Goal: Task Accomplishment & Management: Use online tool/utility

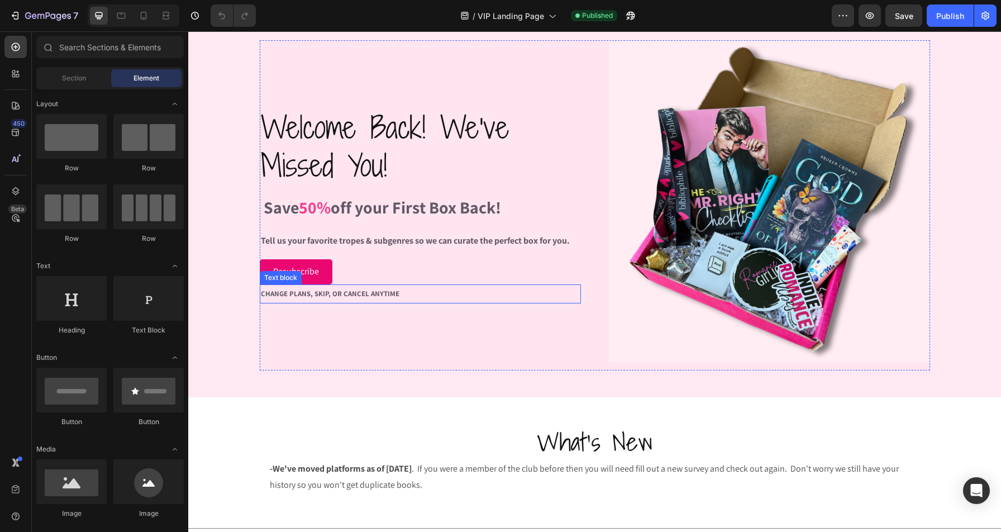
scroll to position [41, 0]
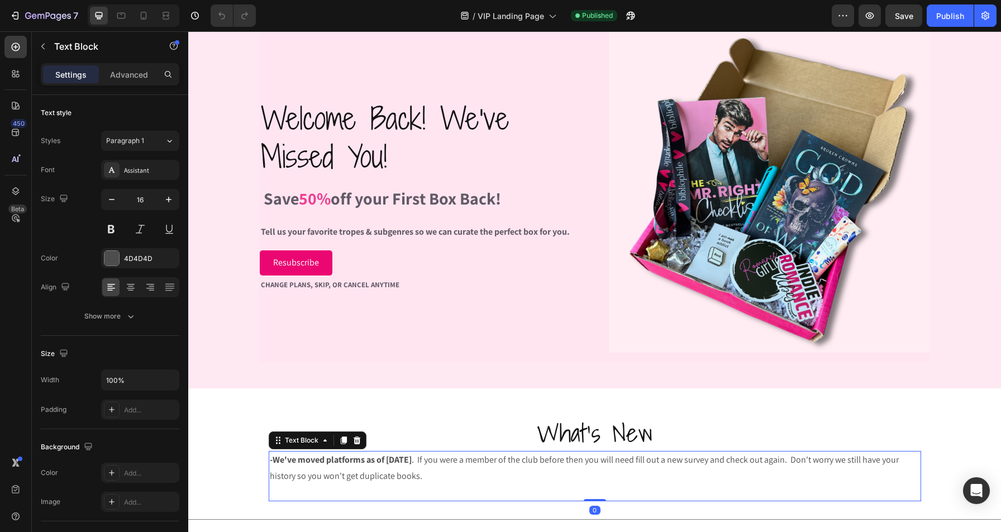
click at [576, 458] on p "-We've moved platforms as of [DATE] . If you were a member of the club before t…" at bounding box center [595, 468] width 650 height 32
click at [849, 460] on p "-We've moved platforms as of [DATE] . If you were a member of the club before, …" at bounding box center [595, 468] width 650 height 32
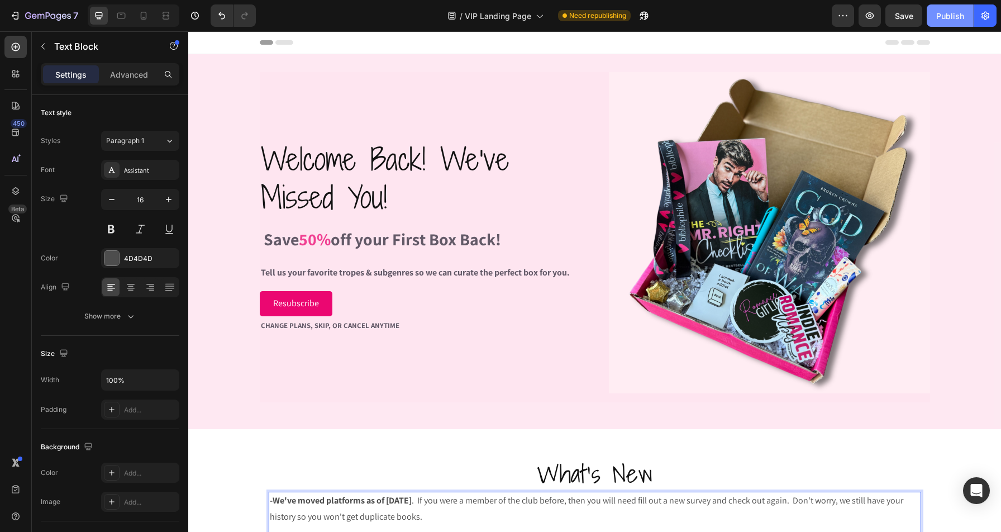
scroll to position [0, 0]
click at [945, 20] on div "Publish" at bounding box center [950, 16] width 28 height 12
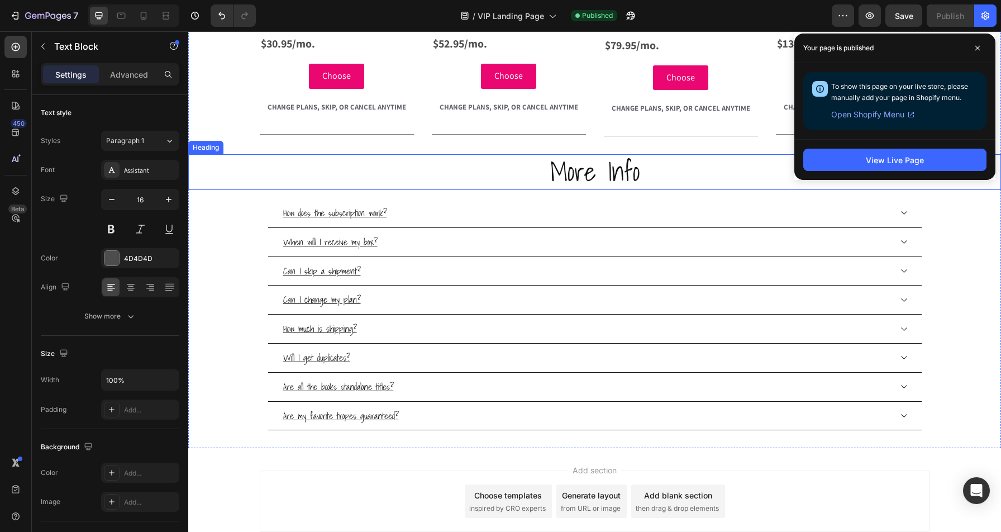
scroll to position [689, 0]
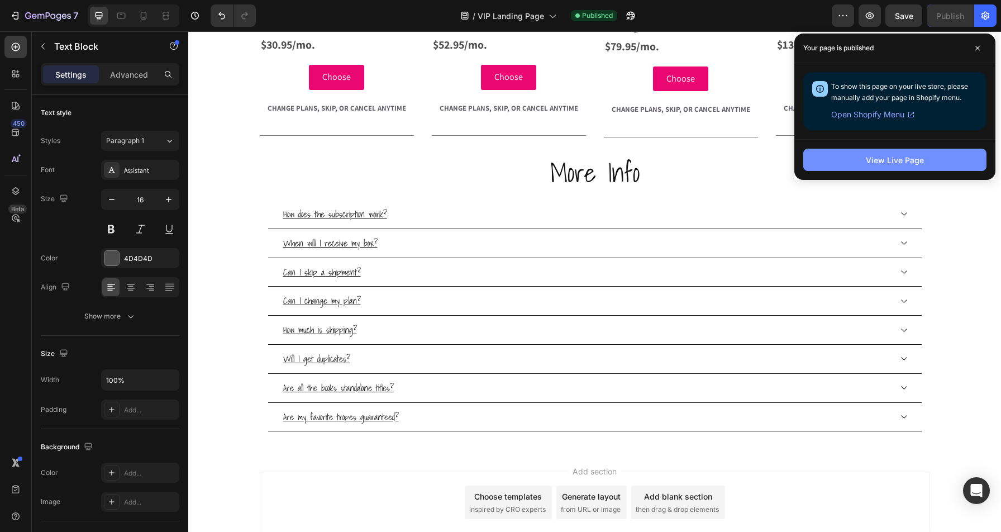
click at [900, 164] on div "View Live Page" at bounding box center [895, 160] width 58 height 12
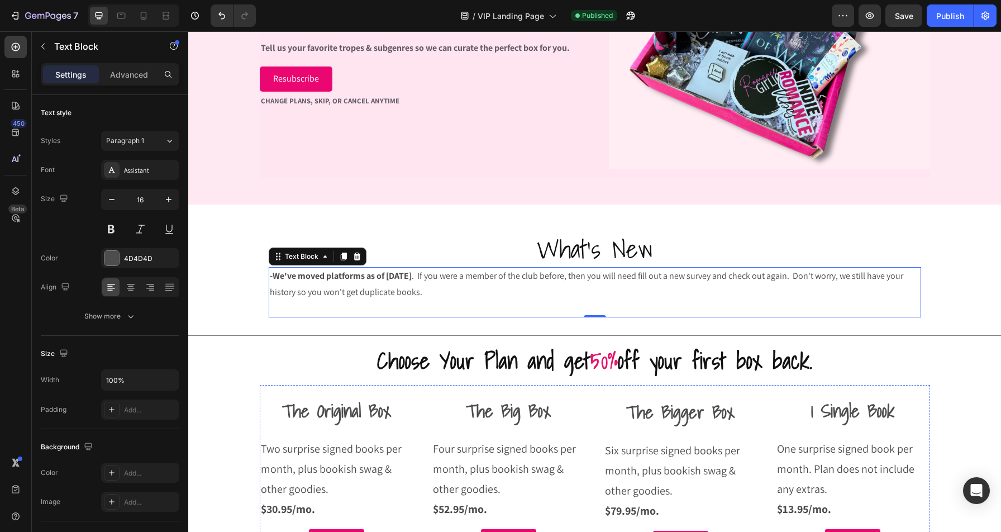
scroll to position [211, 0]
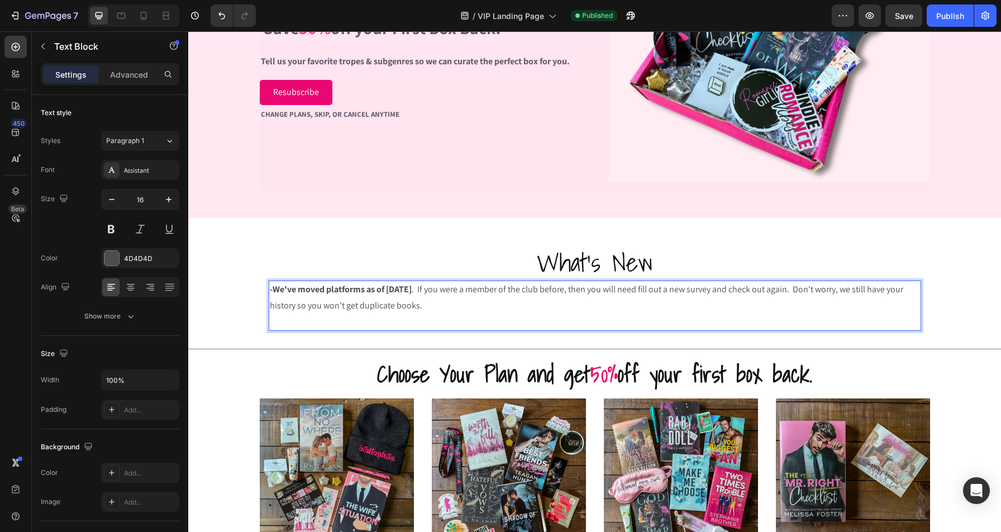
drag, startPoint x: 448, startPoint y: 305, endPoint x: 351, endPoint y: 295, distance: 96.6
click at [351, 295] on p "-We've moved platforms as of [DATE] . If you were a member of the club before, …" at bounding box center [595, 298] width 650 height 32
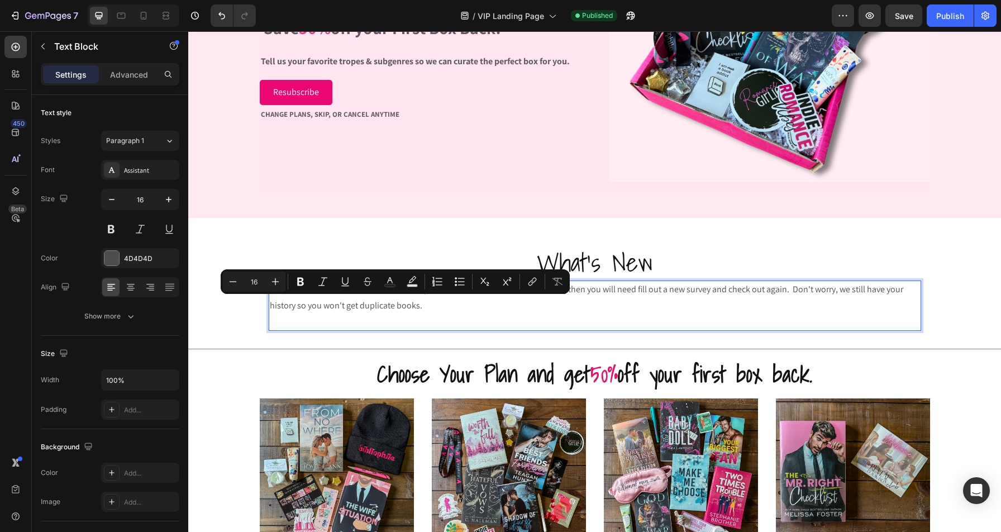
click at [469, 312] on p "-We've moved platforms as of [DATE] . If you were a member of the club before, …" at bounding box center [595, 298] width 650 height 32
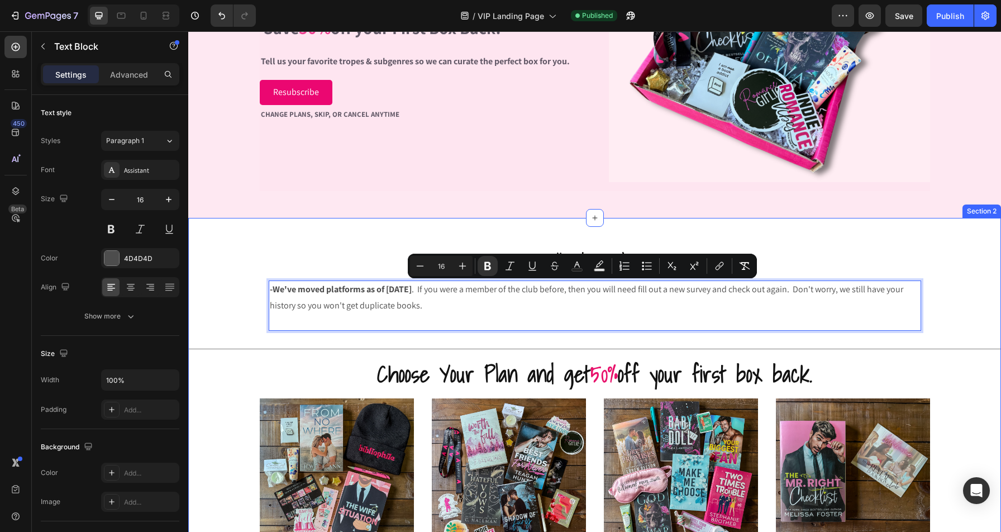
drag, startPoint x: 440, startPoint y: 308, endPoint x: 249, endPoint y: 264, distance: 196.0
click at [463, 268] on icon "Editor contextual toolbar" at bounding box center [462, 266] width 7 height 7
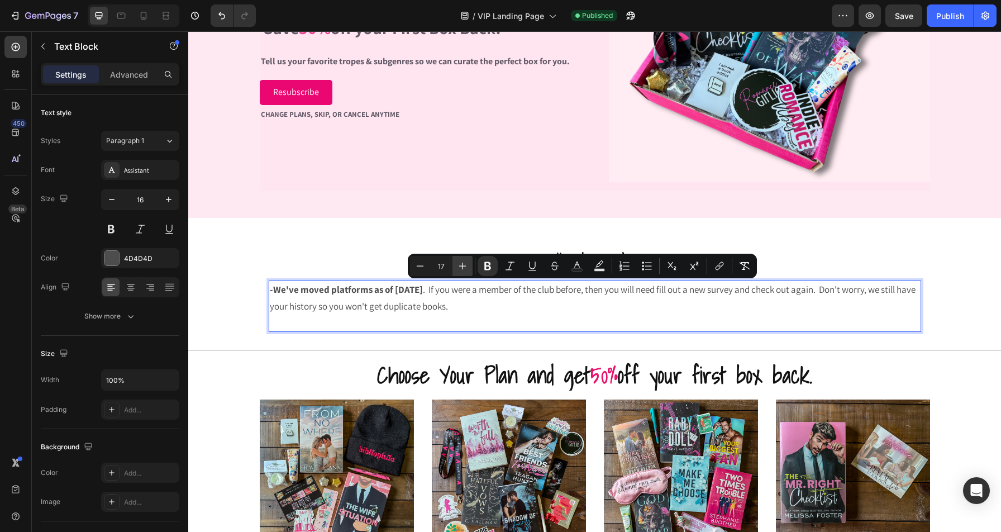
click at [463, 268] on icon "Editor contextual toolbar" at bounding box center [462, 266] width 7 height 7
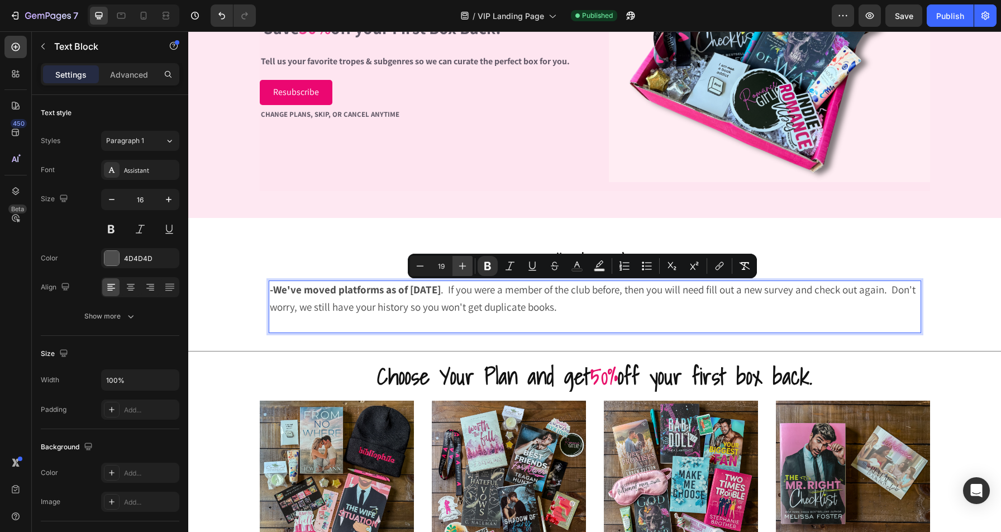
click at [463, 268] on icon "Editor contextual toolbar" at bounding box center [462, 266] width 7 height 7
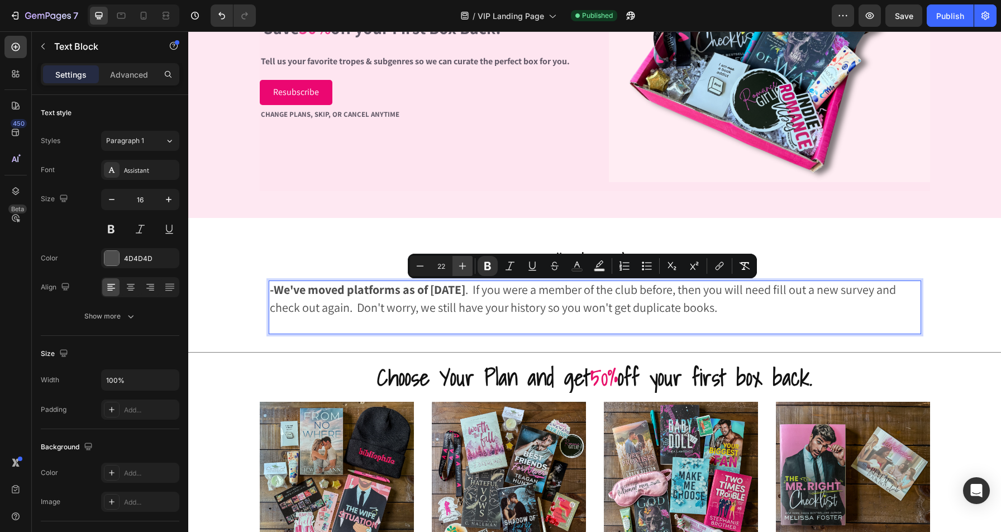
click at [463, 268] on icon "Editor contextual toolbar" at bounding box center [462, 266] width 7 height 7
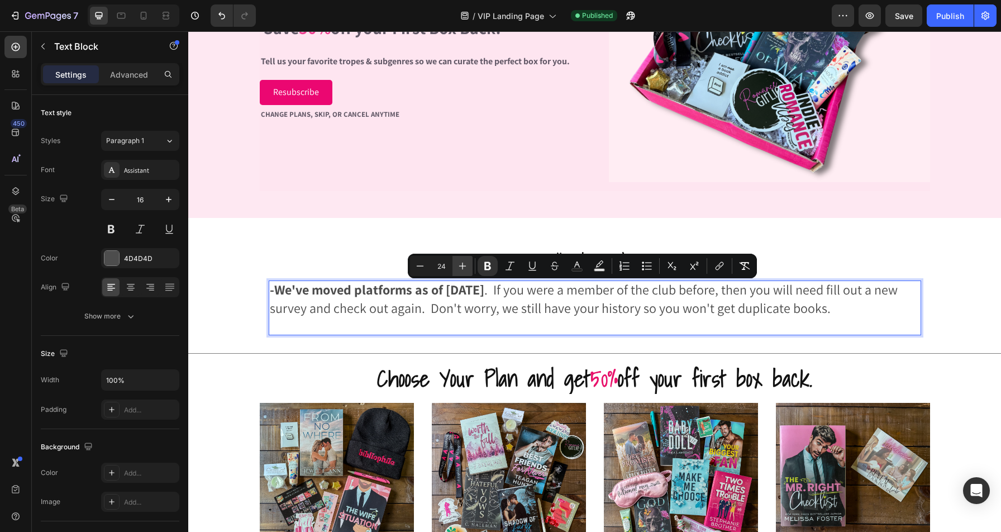
click at [463, 268] on icon "Editor contextual toolbar" at bounding box center [462, 266] width 7 height 7
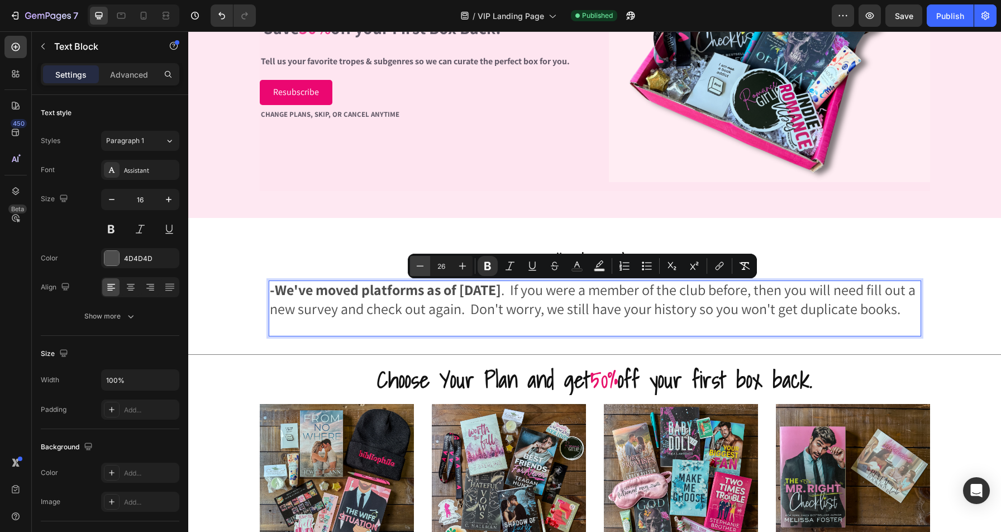
click at [425, 264] on icon "Editor contextual toolbar" at bounding box center [420, 265] width 11 height 11
type input "25"
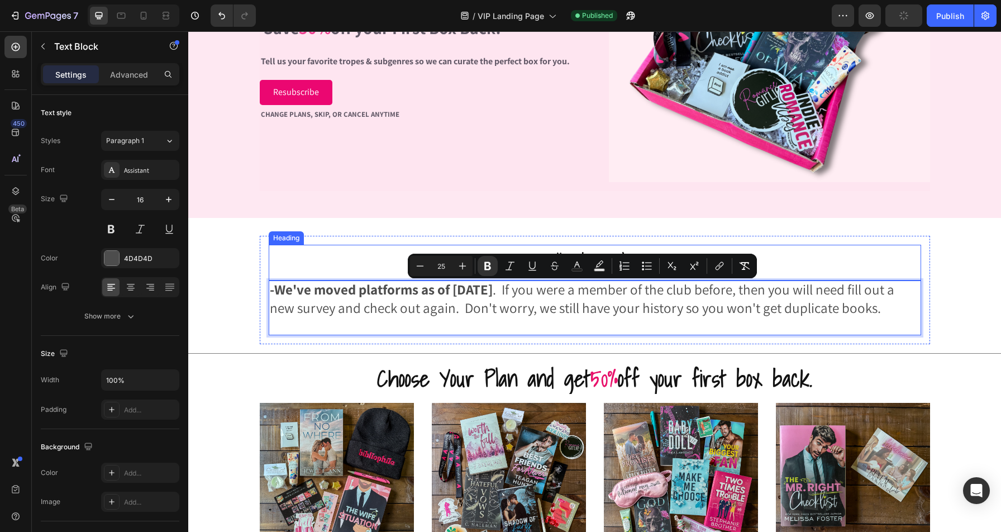
click at [878, 249] on h2 "What's New" at bounding box center [595, 263] width 653 height 36
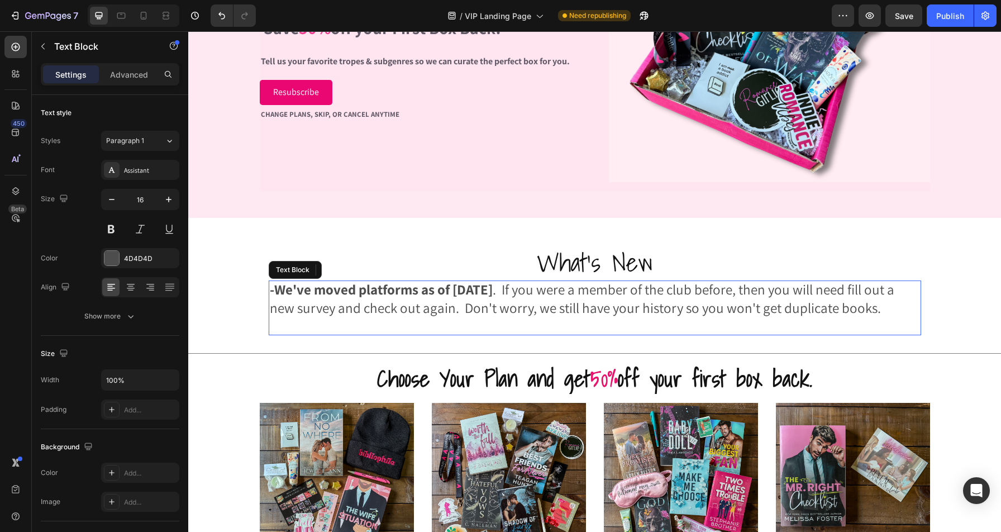
click at [865, 293] on span "-We've moved platforms as of [DATE] . If you were a member of the club before, …" at bounding box center [582, 298] width 625 height 37
click at [863, 292] on span "-We've moved platforms as of [DATE] . If you were a member of the club before, …" at bounding box center [582, 298] width 625 height 37
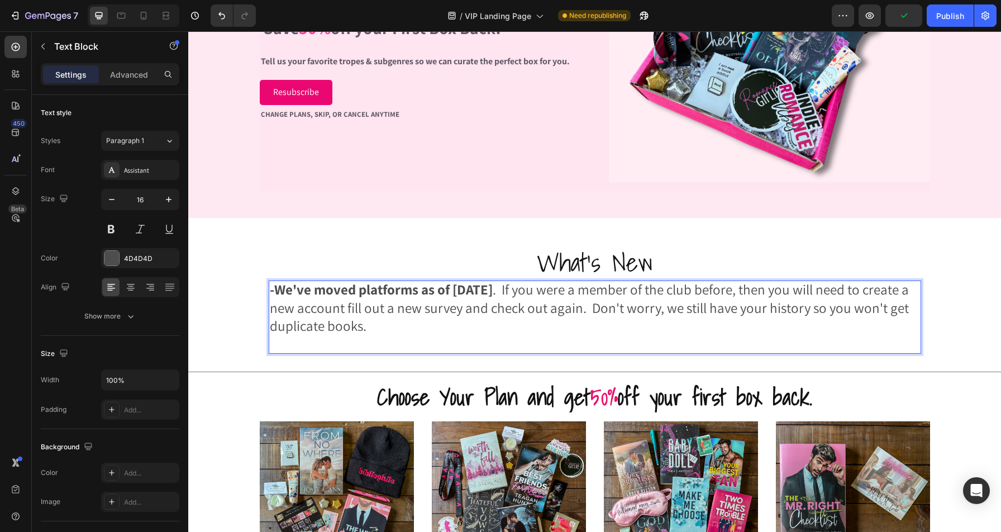
click at [339, 305] on span "-We've moved platforms as of [DATE] . If you were a member of the club before, …" at bounding box center [589, 307] width 639 height 55
click at [372, 307] on span "-We've moved platforms as of [DATE] . If you were a member of the club before, …" at bounding box center [593, 307] width 647 height 55
click at [536, 331] on p "-We've moved platforms as of [DATE] . If you were a member of the club before, …" at bounding box center [595, 309] width 650 height 55
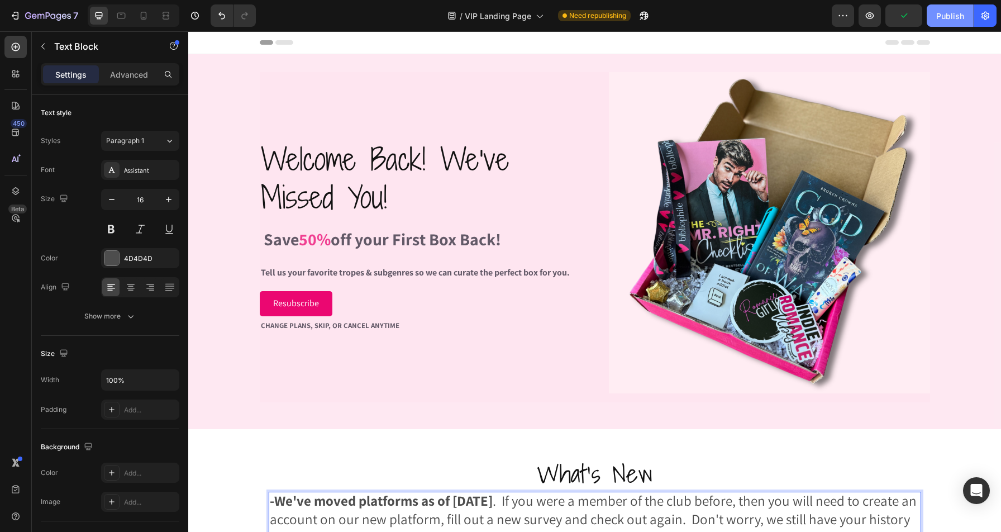
scroll to position [0, 0]
click at [955, 13] on div "Publish" at bounding box center [950, 16] width 28 height 12
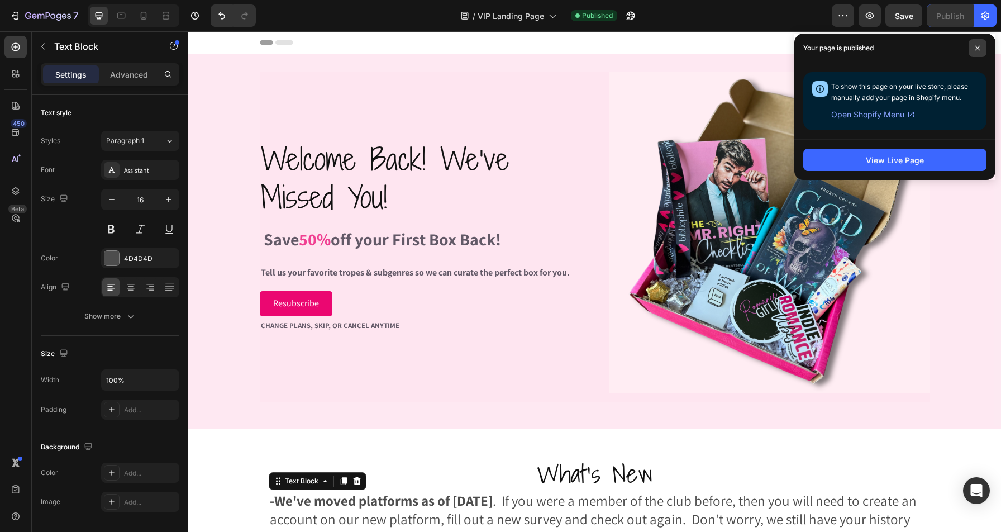
click at [978, 48] on icon at bounding box center [978, 48] width 6 height 6
